Goal: Navigation & Orientation: Find specific page/section

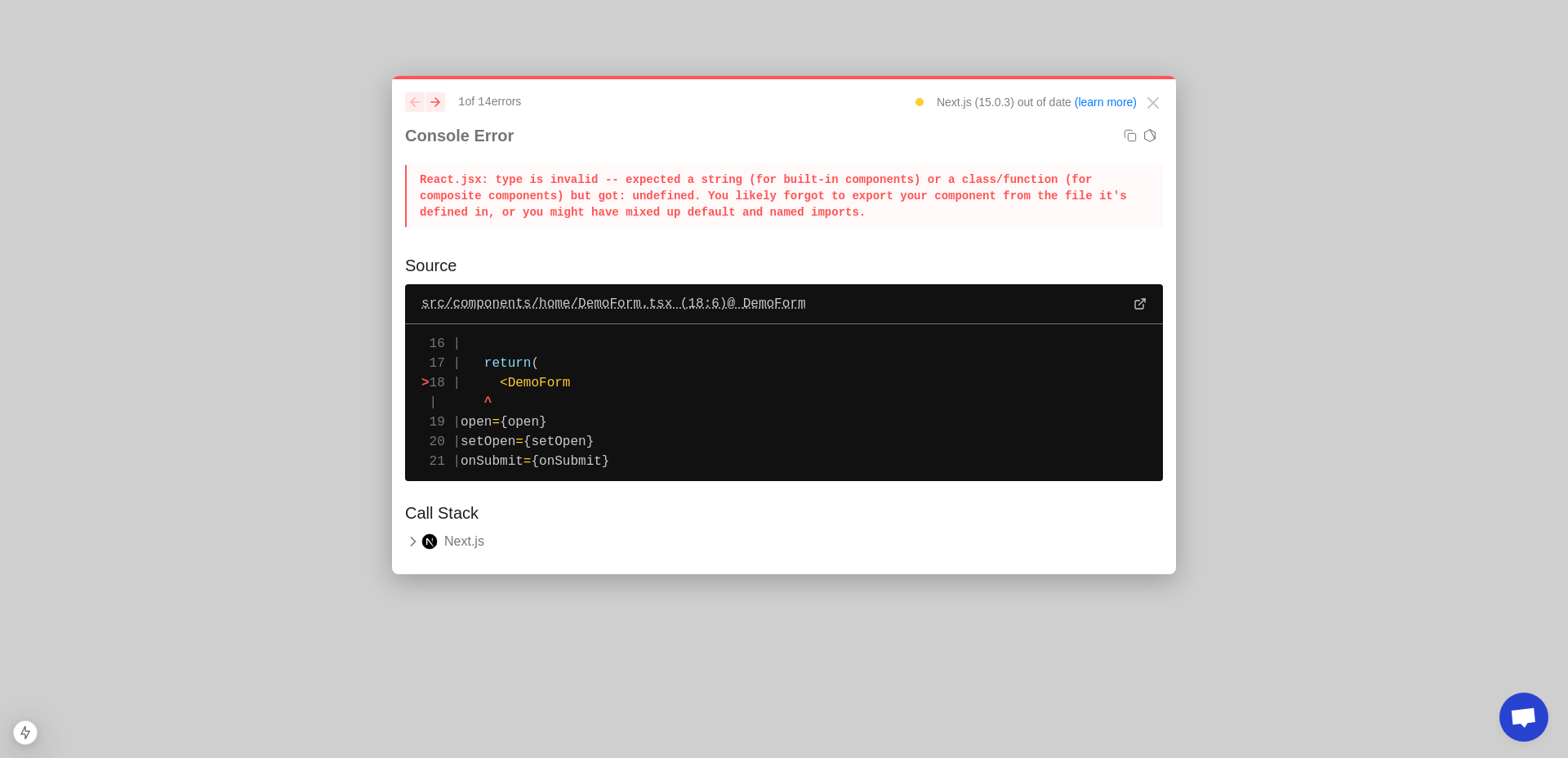
click at [638, 305] on span "src/components/home/DemoForm.tsx (18:6) @ DemoForm" at bounding box center [613, 303] width 385 height 19
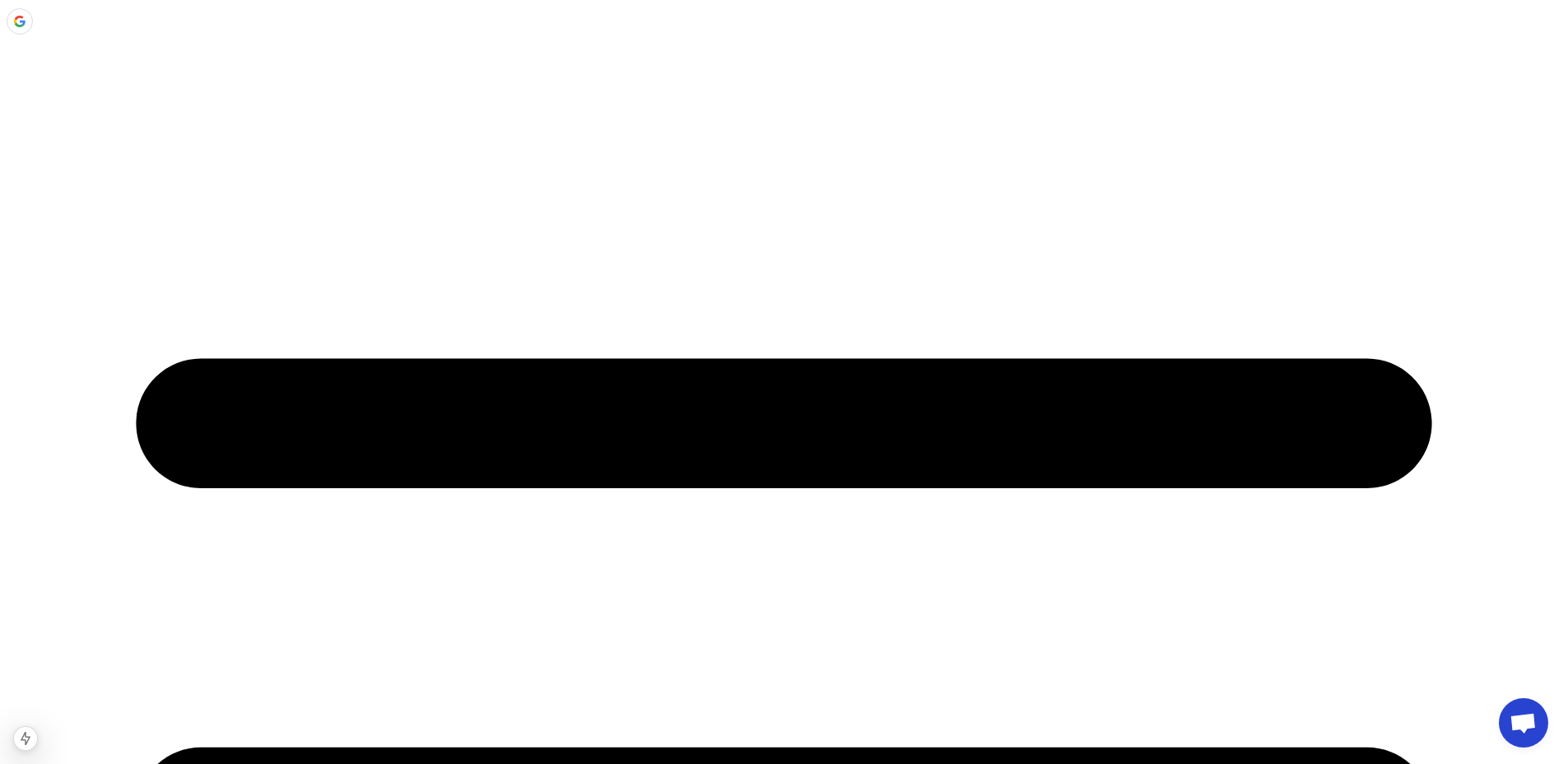
scroll to position [56, 0]
